Goal: Check status: Check status

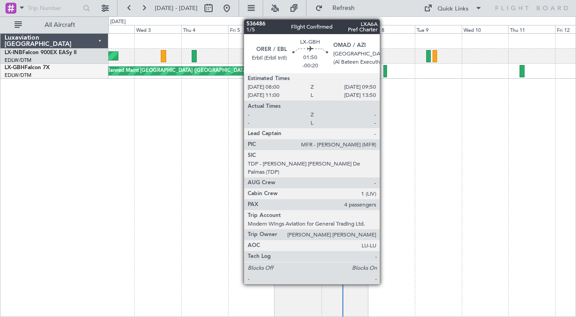
click at [384, 73] on div at bounding box center [386, 71] width 4 height 12
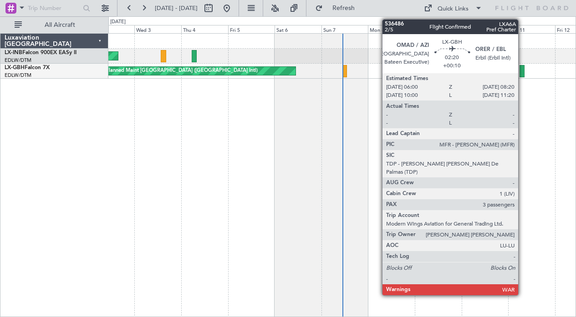
click at [522, 74] on div at bounding box center [522, 71] width 5 height 12
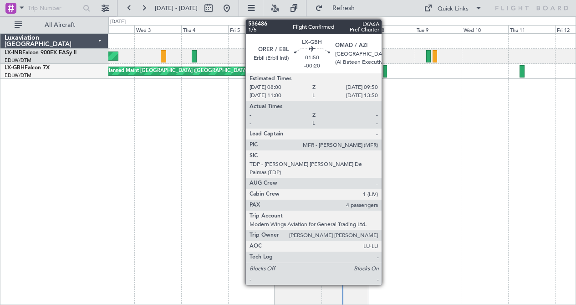
click at [386, 75] on div at bounding box center [386, 71] width 4 height 12
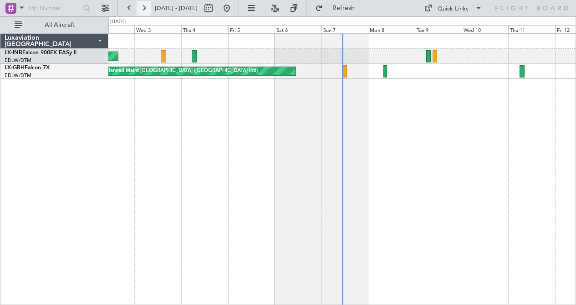
click at [144, 10] on button at bounding box center [144, 8] width 15 height 15
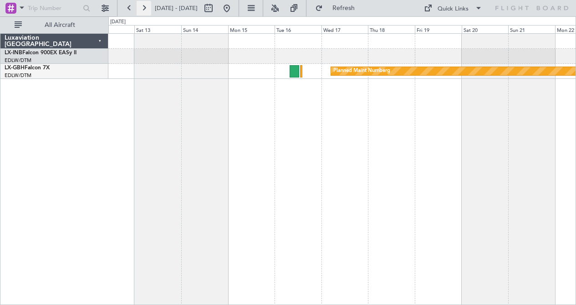
click at [144, 12] on button at bounding box center [144, 8] width 15 height 15
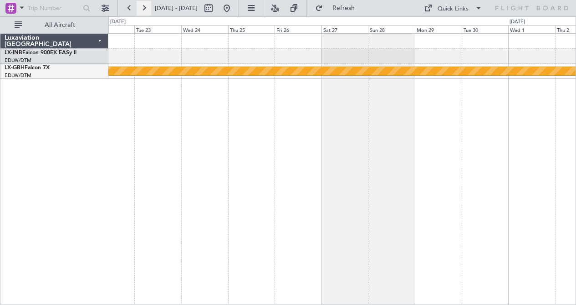
click at [144, 12] on button at bounding box center [144, 8] width 15 height 15
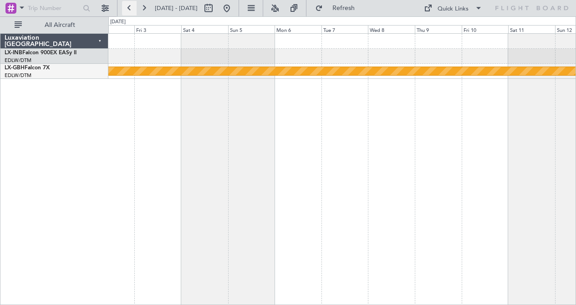
click at [130, 9] on button at bounding box center [129, 8] width 15 height 15
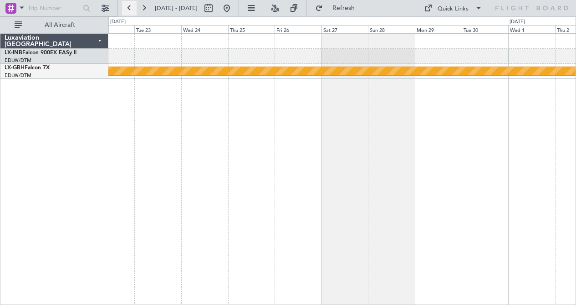
click at [130, 9] on button at bounding box center [129, 8] width 15 height 15
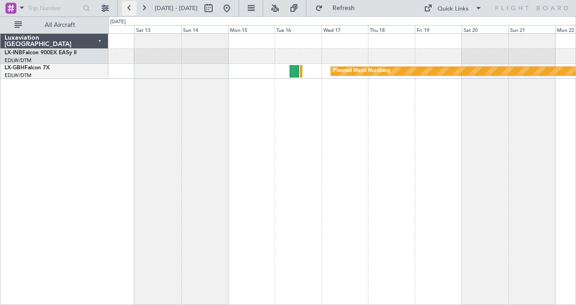
click at [130, 9] on button at bounding box center [129, 8] width 15 height 15
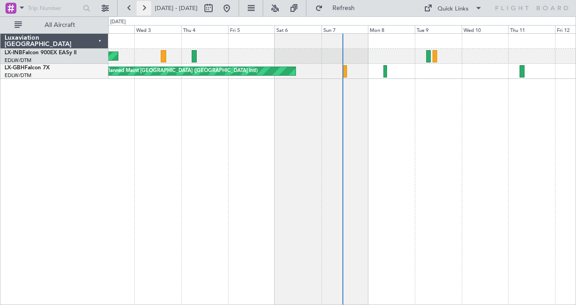
click at [146, 8] on button at bounding box center [144, 8] width 15 height 15
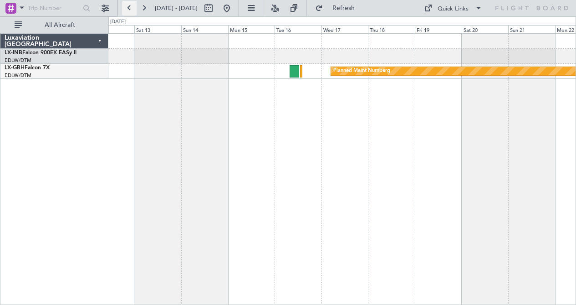
click at [130, 10] on button at bounding box center [129, 8] width 15 height 15
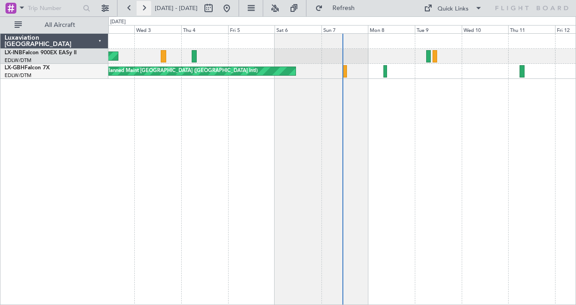
click at [145, 10] on button at bounding box center [144, 8] width 15 height 15
